Goal: Check status: Check status

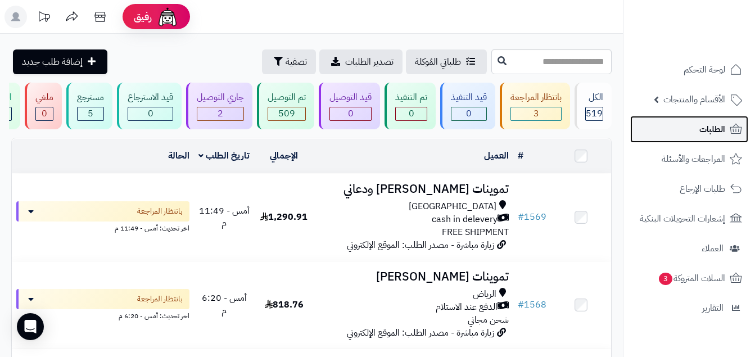
click at [702, 130] on span "الطلبات" at bounding box center [712, 129] width 26 height 16
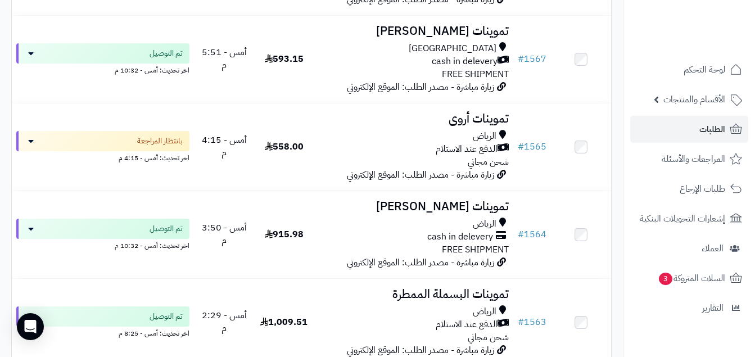
scroll to position [440, 0]
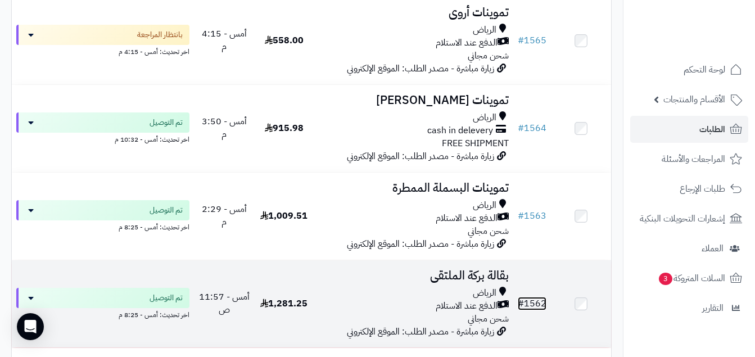
click at [537, 310] on link "# 1562" at bounding box center [532, 303] width 29 height 13
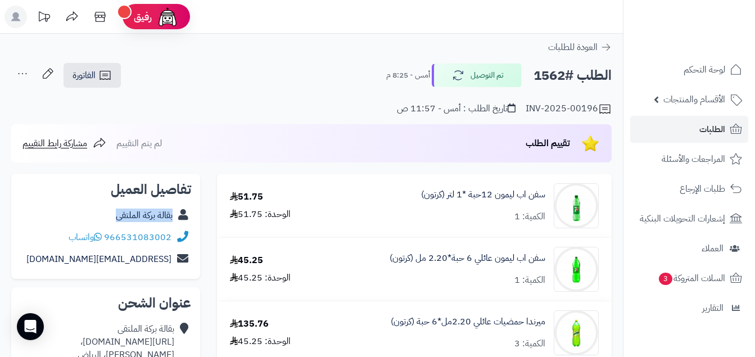
copy div "بقالة بركة الملتقى"
drag, startPoint x: 112, startPoint y: 220, endPoint x: 184, endPoint y: 214, distance: 72.2
click at [185, 216] on div "بقالة بركة الملتقى" at bounding box center [105, 216] width 171 height 22
copy link "سفن اب ليمون 12حبة"
drag, startPoint x: 547, startPoint y: 196, endPoint x: 469, endPoint y: 207, distance: 79.6
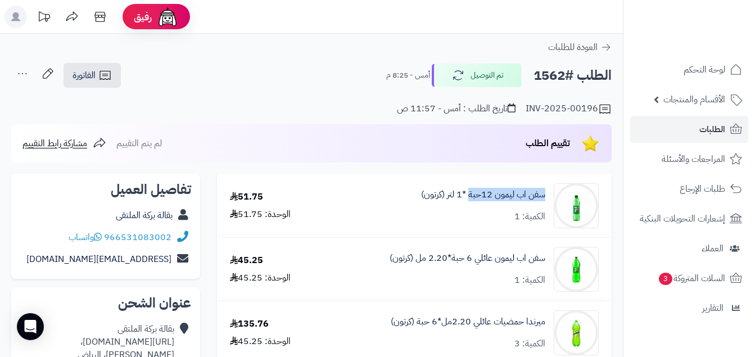
click at [469, 207] on div "سفن اب ليمون 12حبة *1 لتر (كرتون) الكمية: 1" at bounding box center [466, 205] width 282 height 45
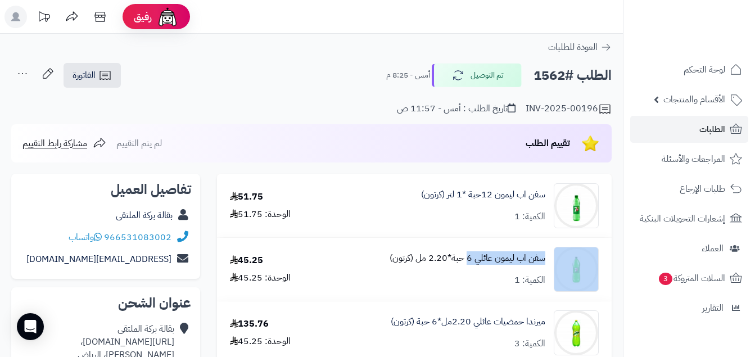
copy div "سفن اب ليمون عائلي 6"
drag, startPoint x: 540, startPoint y: 256, endPoint x: 468, endPoint y: 264, distance: 72.3
click at [468, 264] on div "سفن اب ليمون عائلي 6 حبة*2.20 مل (كرتون) الكمية: 1" at bounding box center [466, 269] width 282 height 45
